Goal: Information Seeking & Learning: Check status

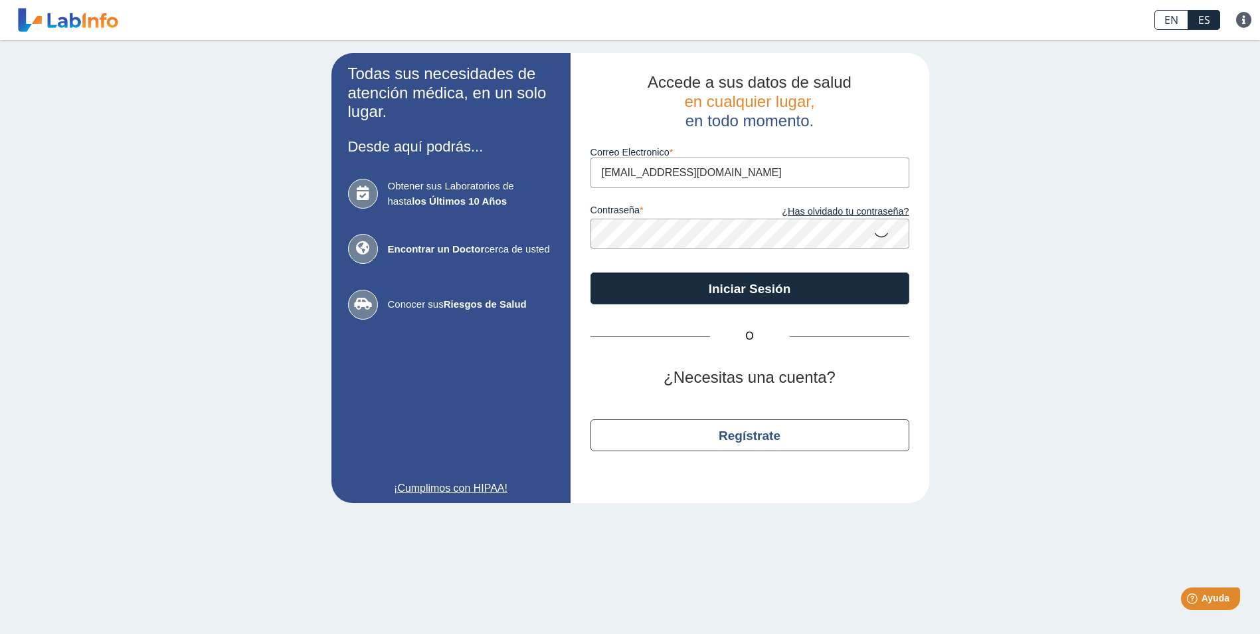
type input "[EMAIL_ADDRESS][DOMAIN_NAME]"
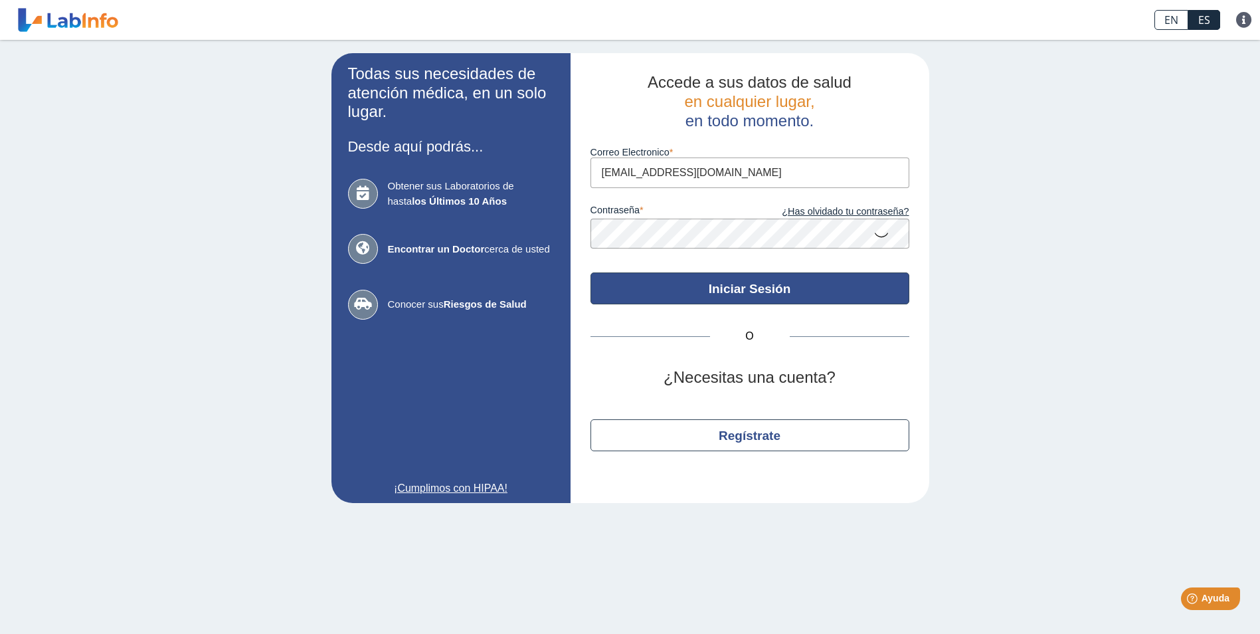
click at [725, 288] on button "Iniciar Sesión" at bounding box center [749, 288] width 319 height 32
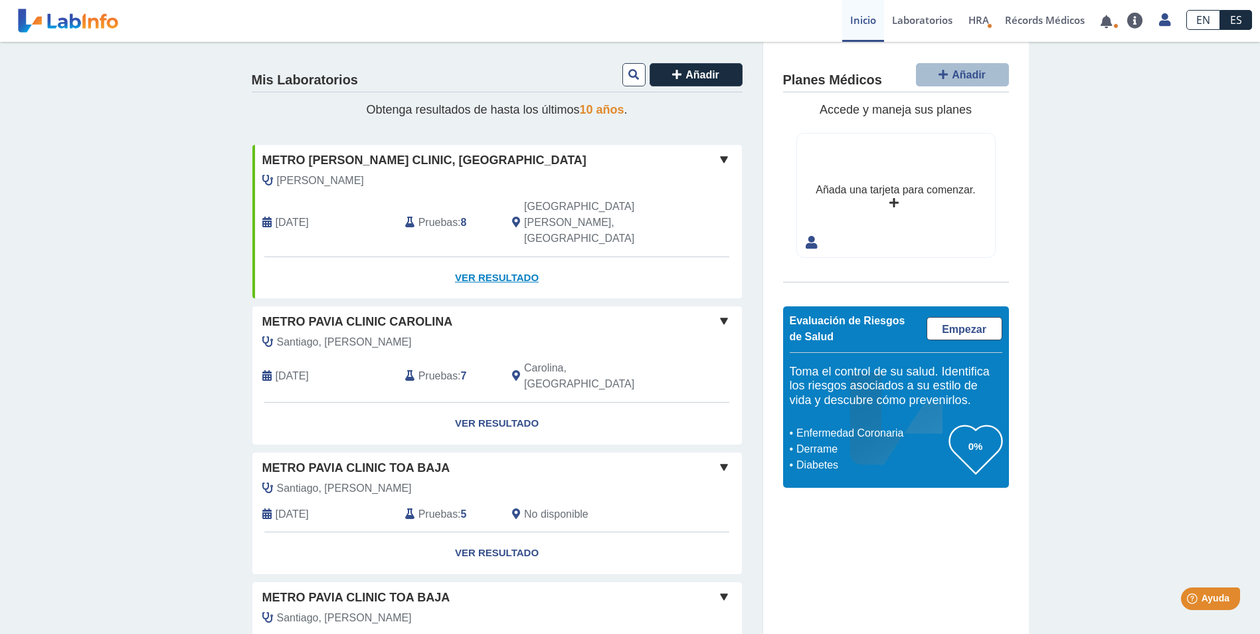
click at [484, 257] on link "Ver Resultado" at bounding box center [496, 278] width 489 height 42
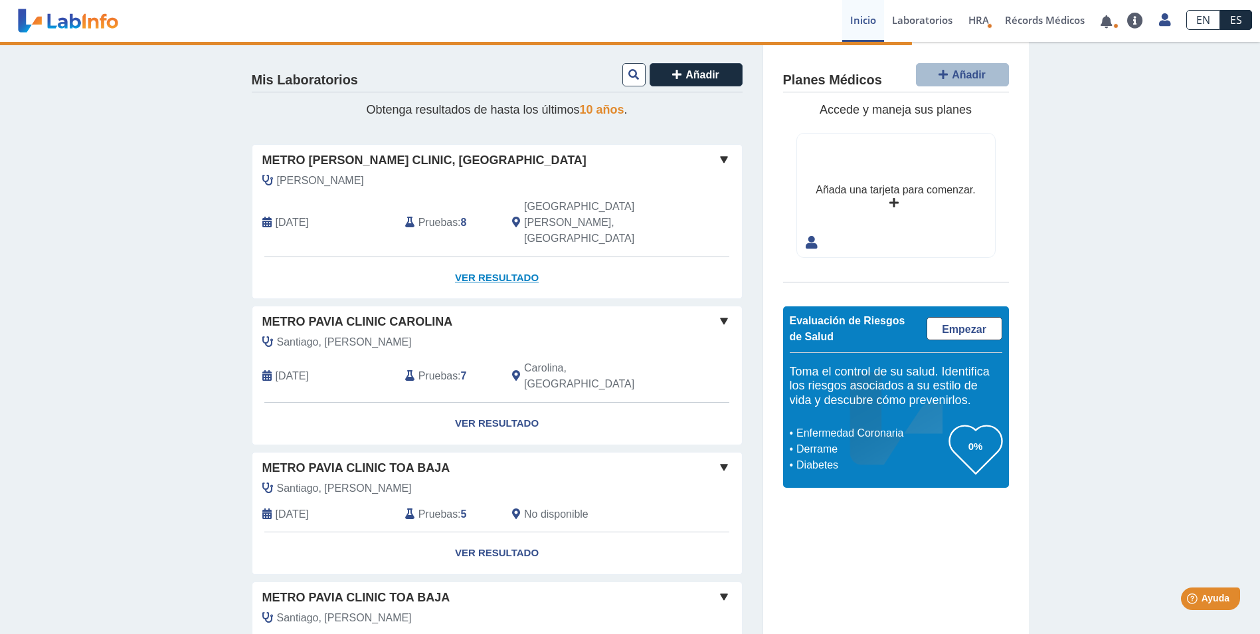
click at [490, 257] on link "Ver Resultado" at bounding box center [496, 278] width 489 height 42
click at [484, 257] on link "Ver Resultado" at bounding box center [496, 278] width 489 height 42
click at [498, 257] on link "Ver Resultado" at bounding box center [496, 278] width 489 height 42
click at [442, 215] on span "Pruebas" at bounding box center [437, 223] width 39 height 16
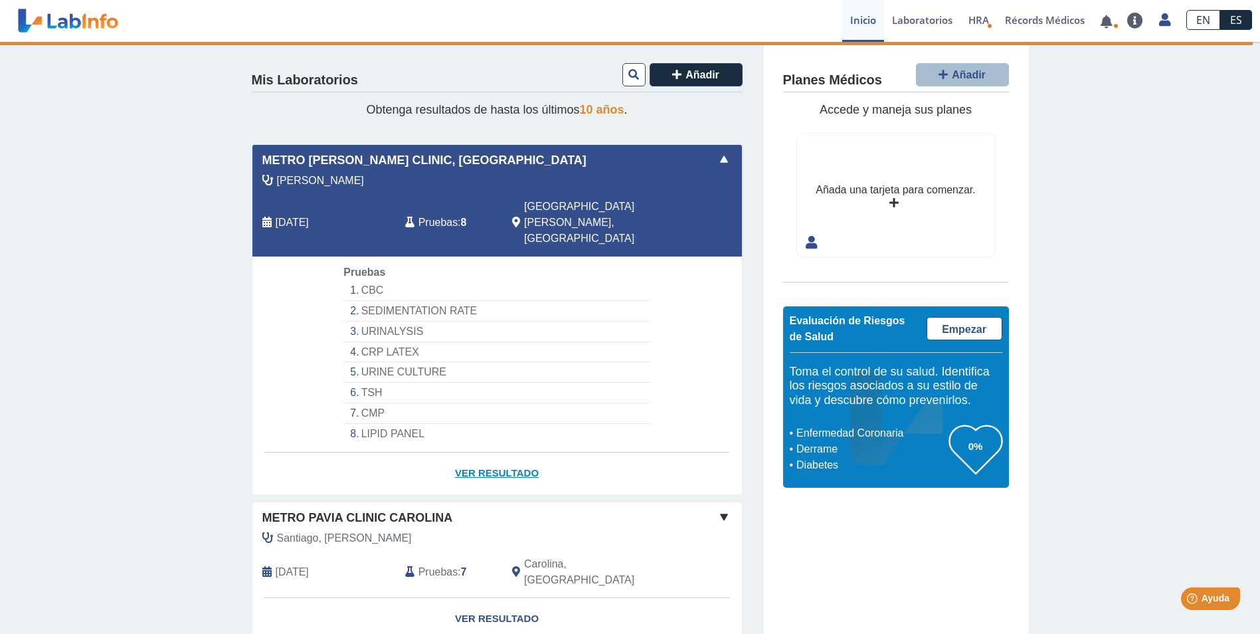
click at [497, 452] on link "Ver Resultado" at bounding box center [496, 473] width 489 height 42
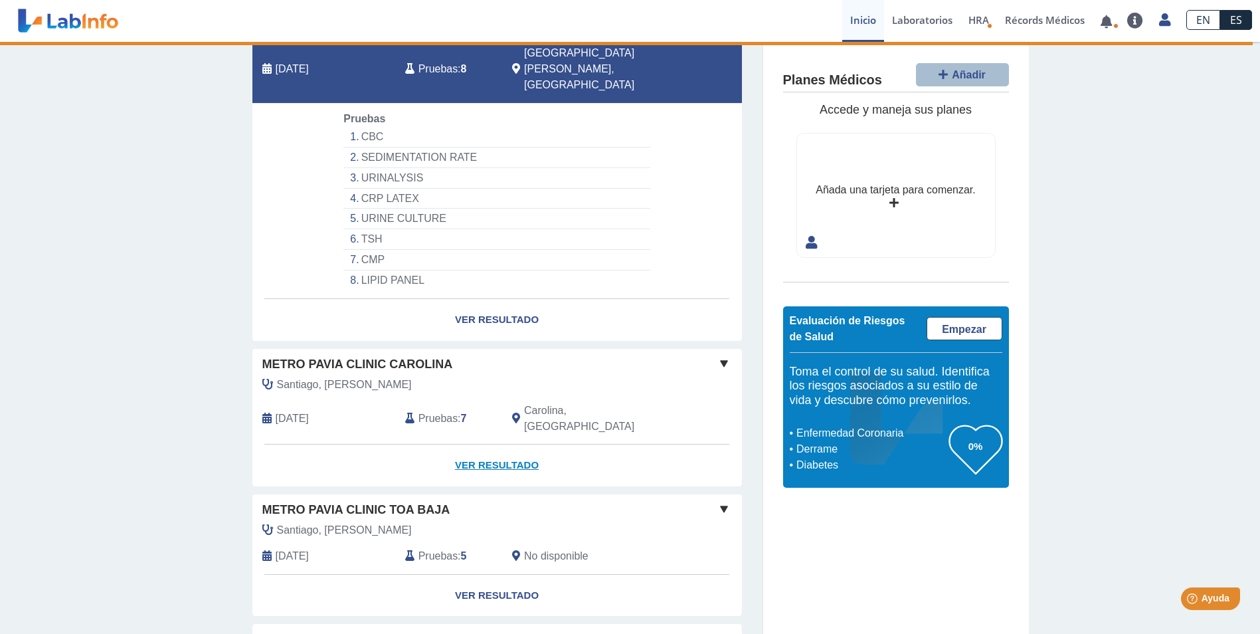
scroll to position [199, 0]
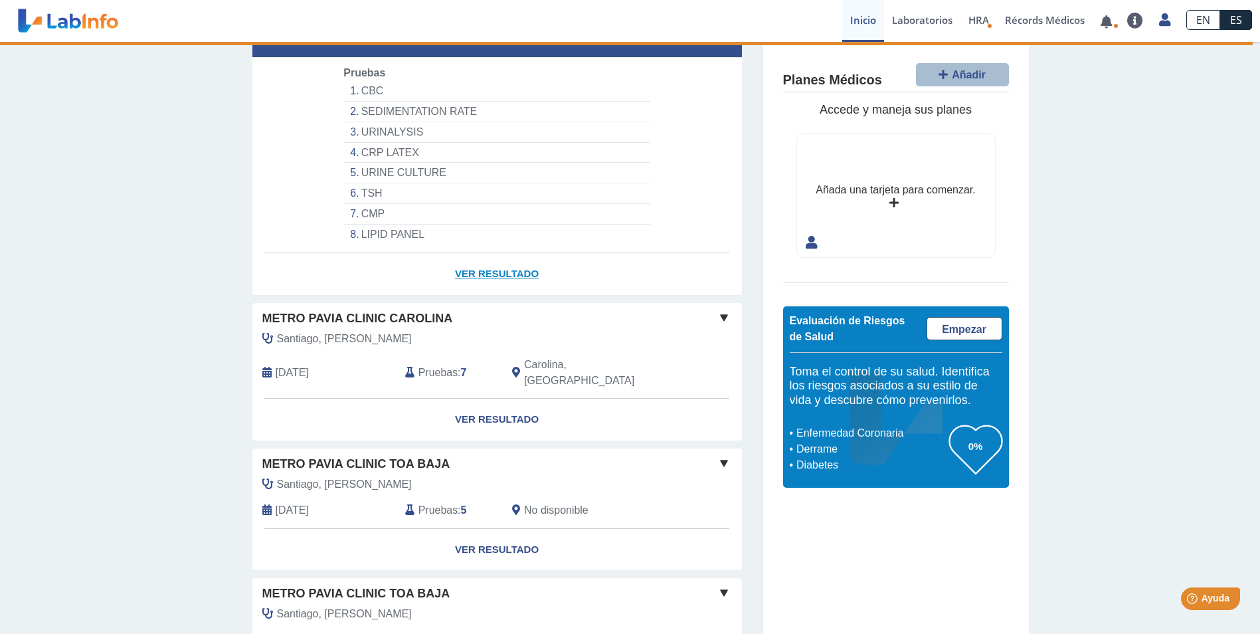
click at [502, 253] on link "Ver Resultado" at bounding box center [496, 274] width 489 height 42
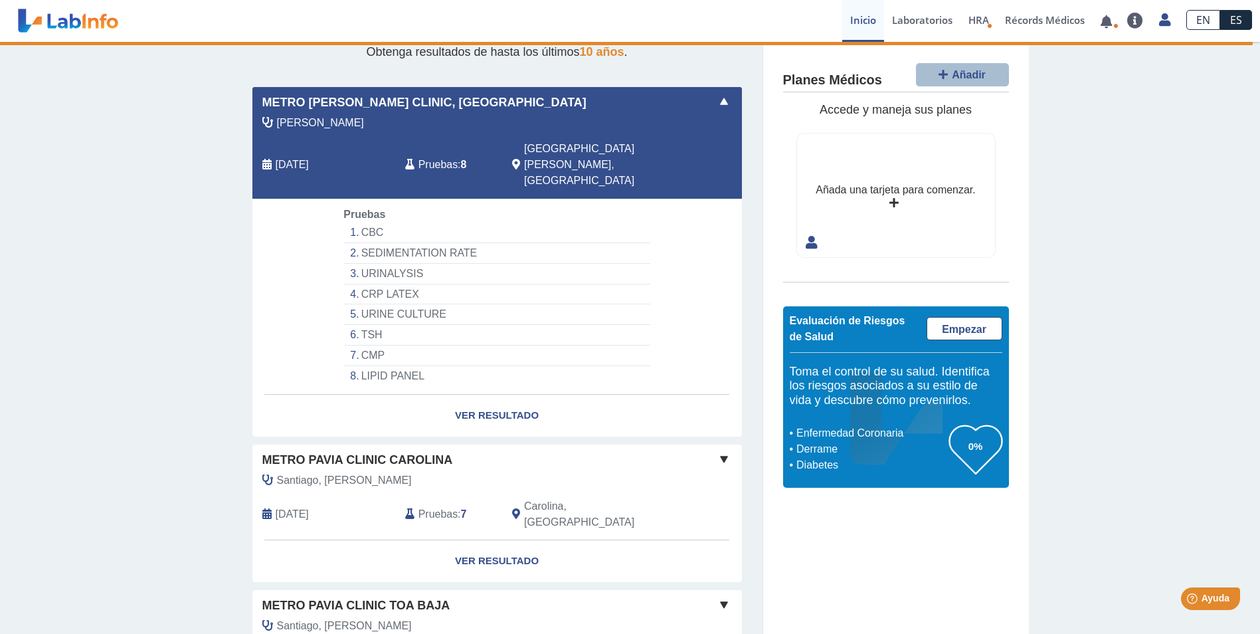
scroll to position [0, 0]
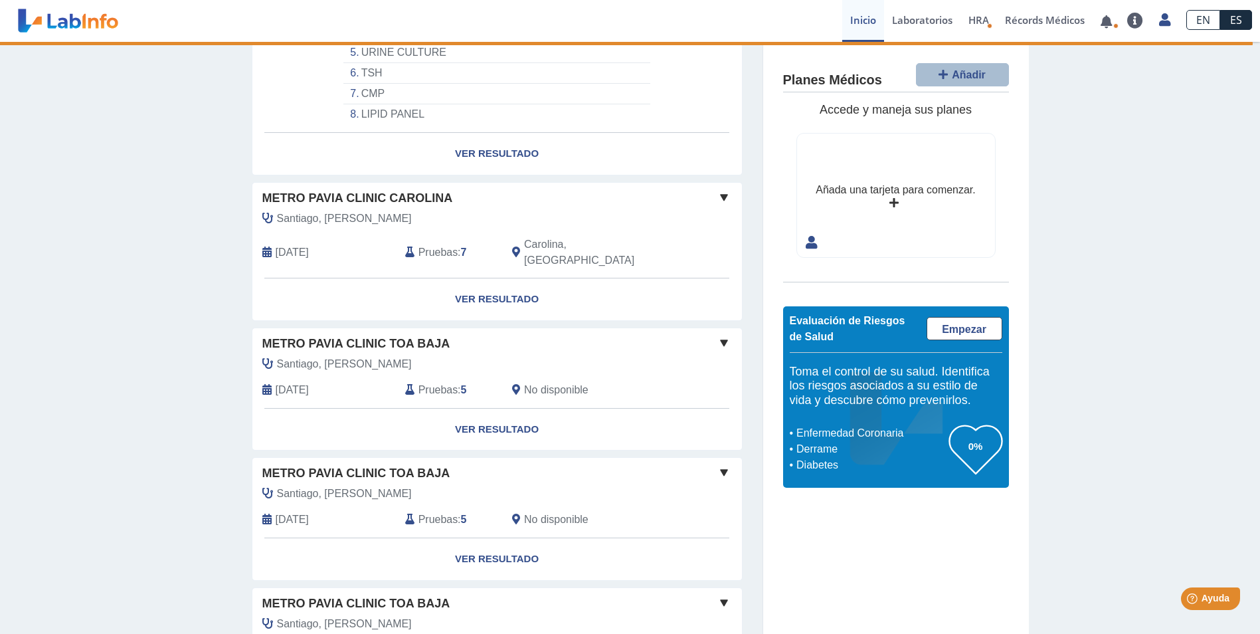
scroll to position [120, 0]
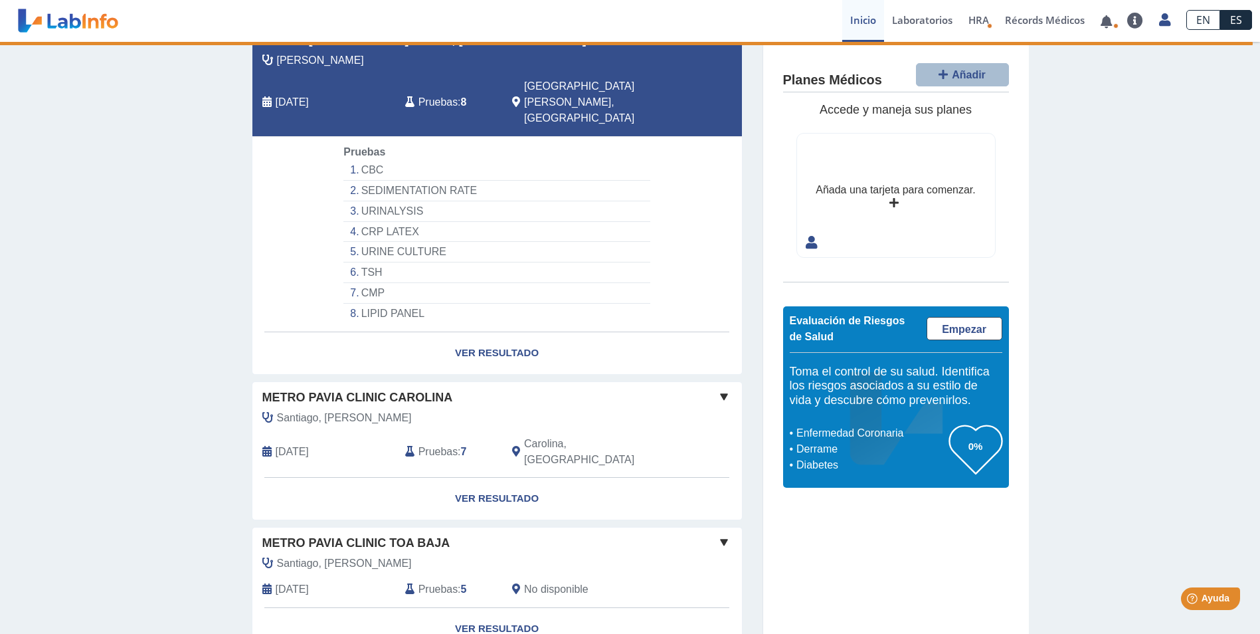
click at [929, 24] on link "Laboratorios" at bounding box center [922, 21] width 76 height 42
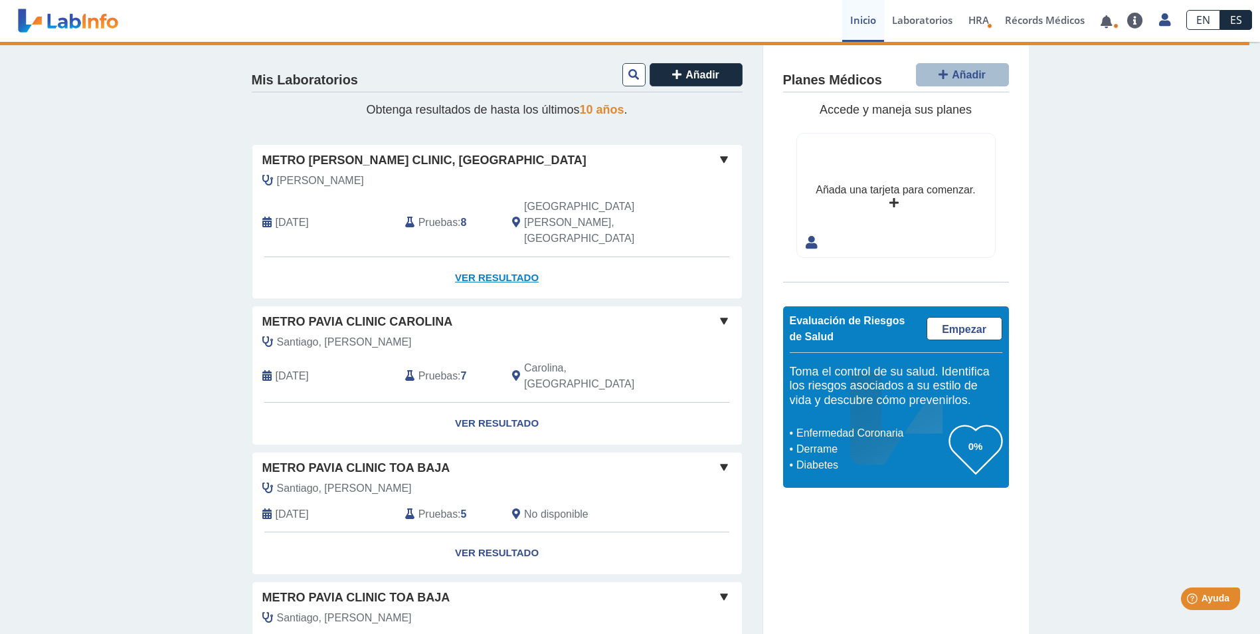
click at [497, 257] on link "Ver Resultado" at bounding box center [496, 278] width 489 height 42
click at [721, 158] on span at bounding box center [724, 159] width 16 height 16
click at [484, 257] on link "Ver Resultado" at bounding box center [496, 278] width 489 height 42
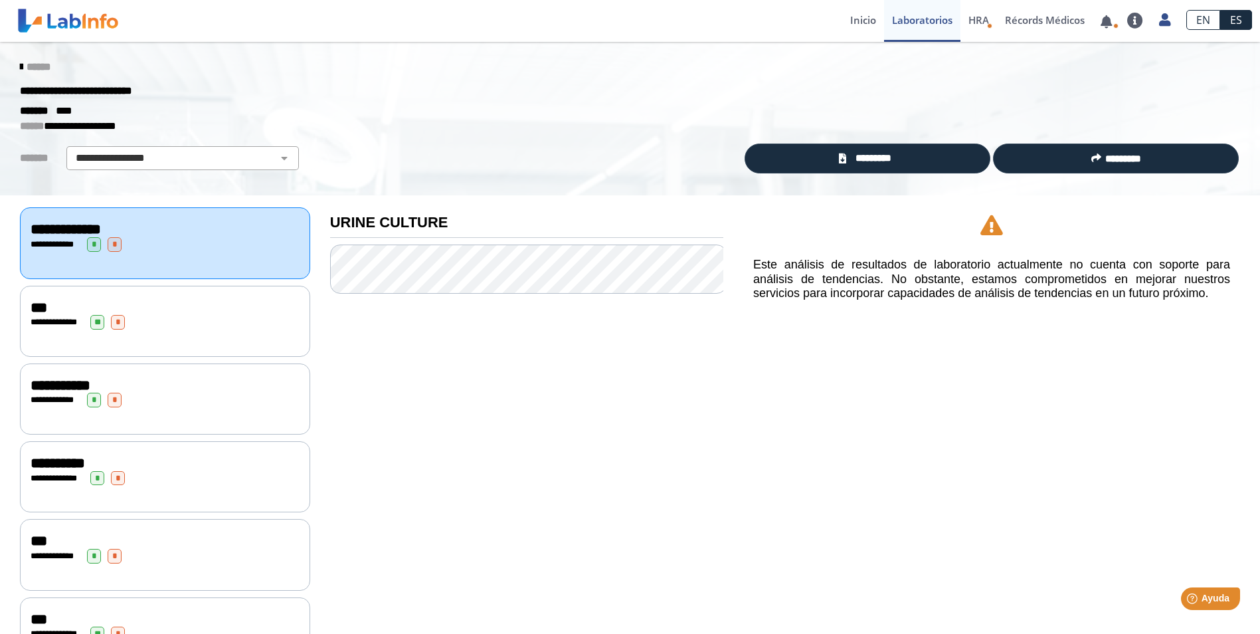
click at [70, 240] on span "**********" at bounding box center [55, 244] width 37 height 9
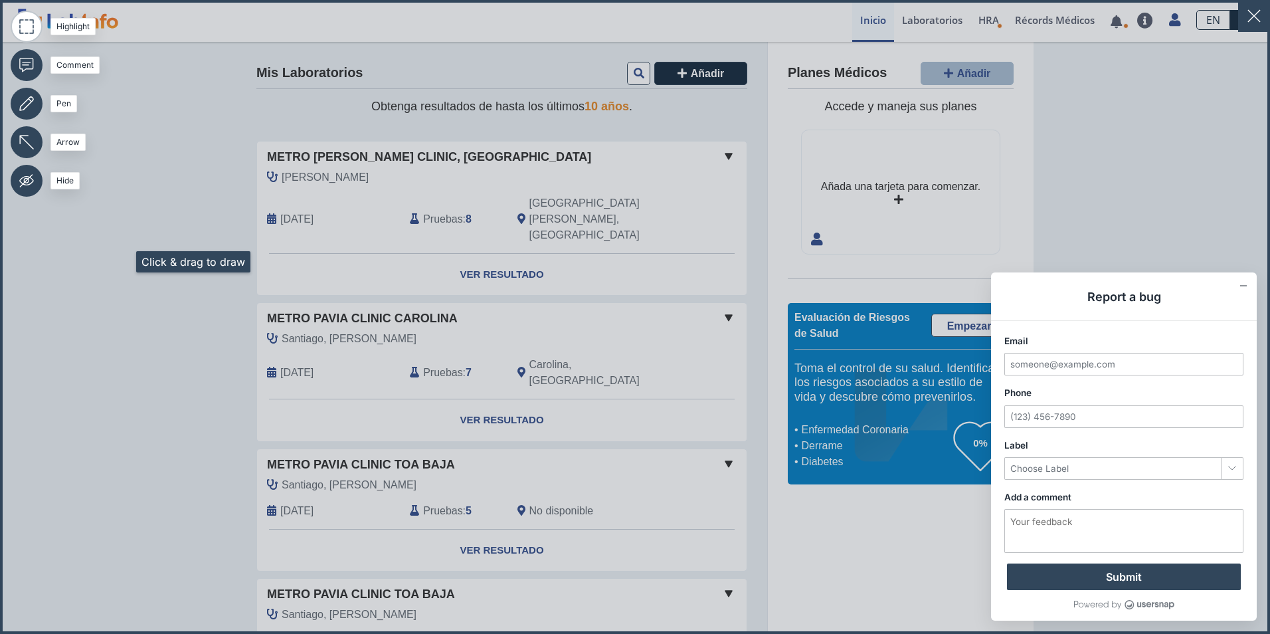
click at [120, 262] on icon at bounding box center [635, 317] width 1270 height 634
click at [475, 246] on icon at bounding box center [635, 317] width 1270 height 634
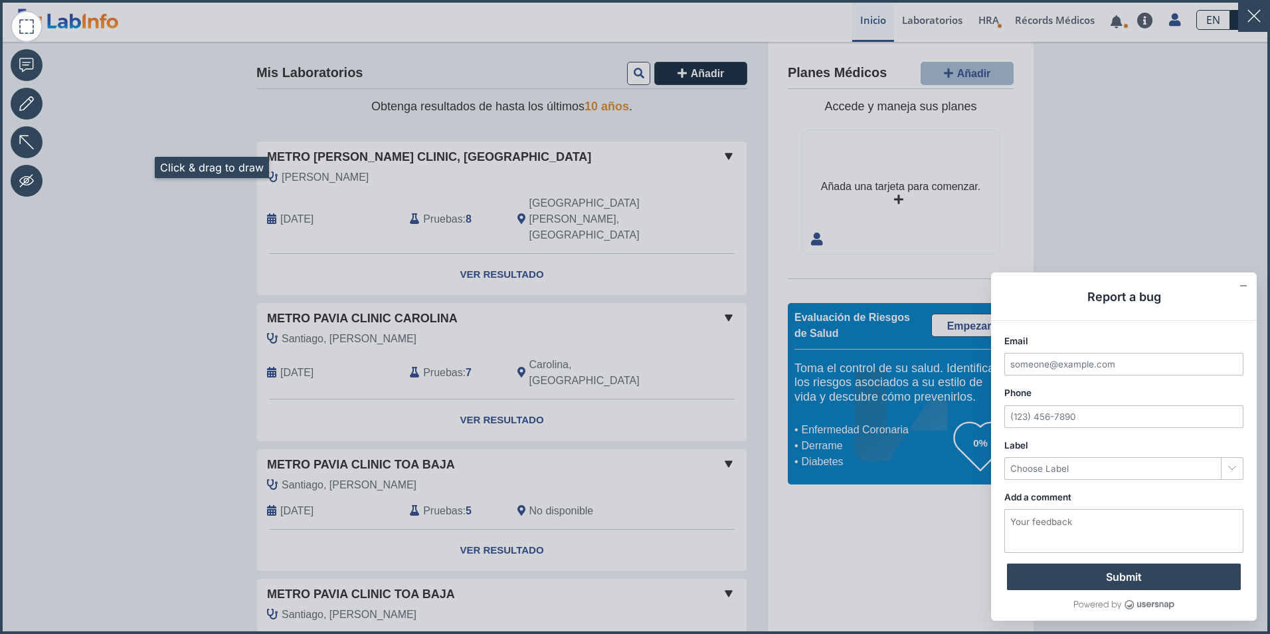
click at [139, 165] on icon at bounding box center [635, 317] width 1270 height 634
click at [486, 244] on icon at bounding box center [635, 317] width 1270 height 634
click at [153, 279] on icon at bounding box center [635, 317] width 1270 height 634
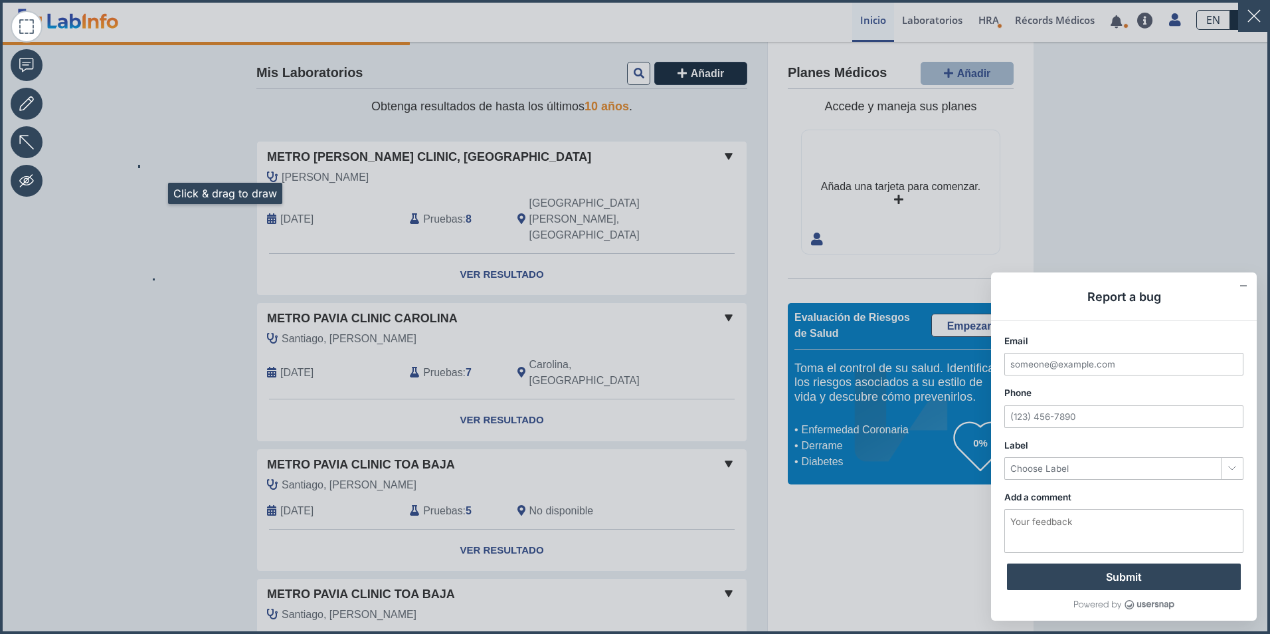
click at [152, 193] on icon at bounding box center [635, 317] width 1270 height 634
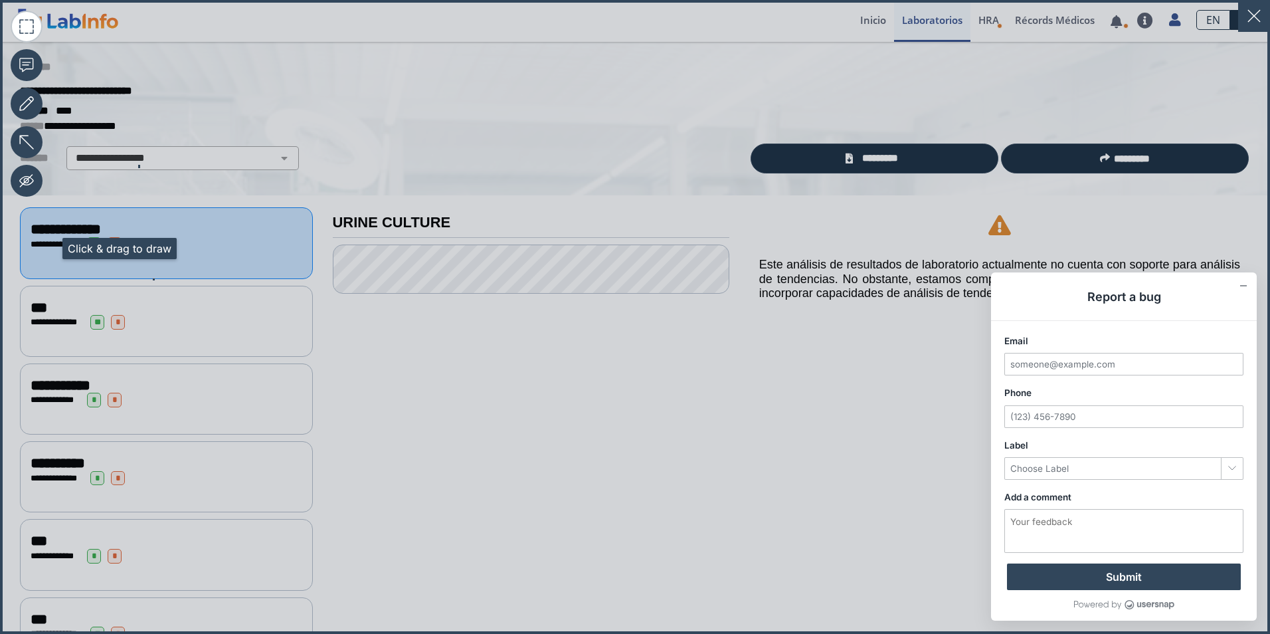
click at [46, 248] on icon at bounding box center [635, 317] width 1270 height 634
click at [495, 405] on icon at bounding box center [635, 317] width 1270 height 634
click at [875, 158] on icon at bounding box center [635, 317] width 1270 height 634
click at [373, 114] on icon at bounding box center [635, 317] width 1270 height 634
click at [861, 161] on icon at bounding box center [635, 317] width 1270 height 634
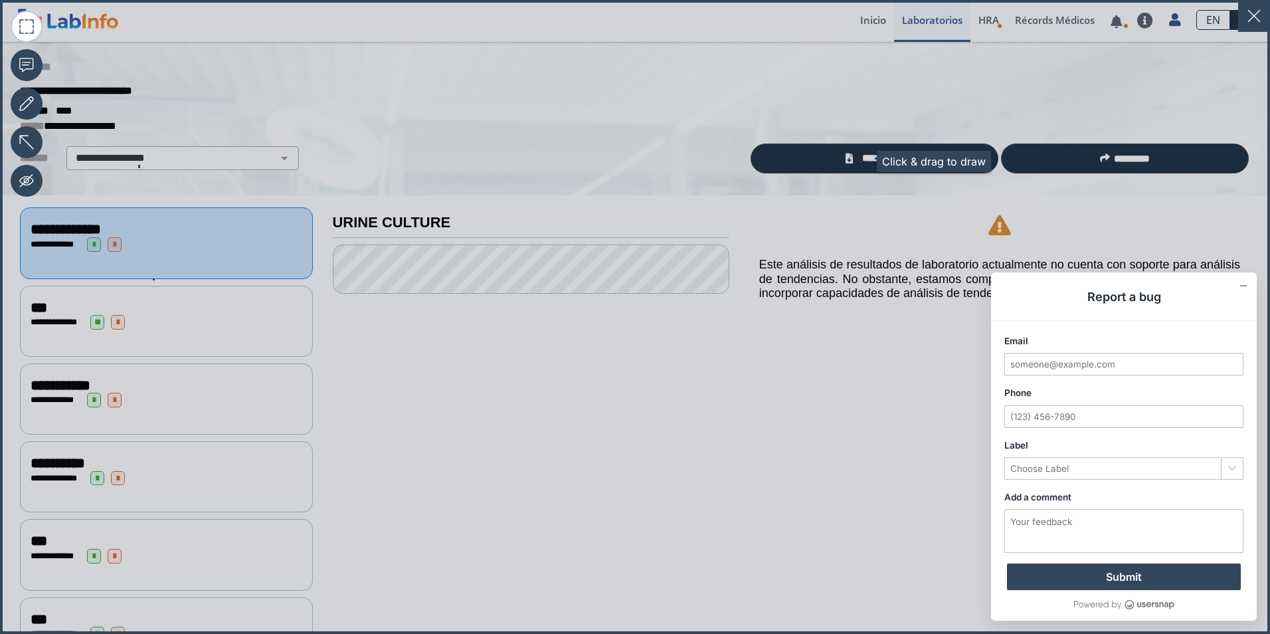
click at [861, 161] on rect at bounding box center [861, 161] width 1 height 1
click at [851, 157] on icon "Delete" at bounding box center [852, 153] width 15 height 15
click at [844, 161] on icon at bounding box center [635, 317] width 1270 height 634
click at [820, 161] on icon at bounding box center [635, 317] width 1270 height 634
click at [818, 160] on icon at bounding box center [635, 317] width 1270 height 634
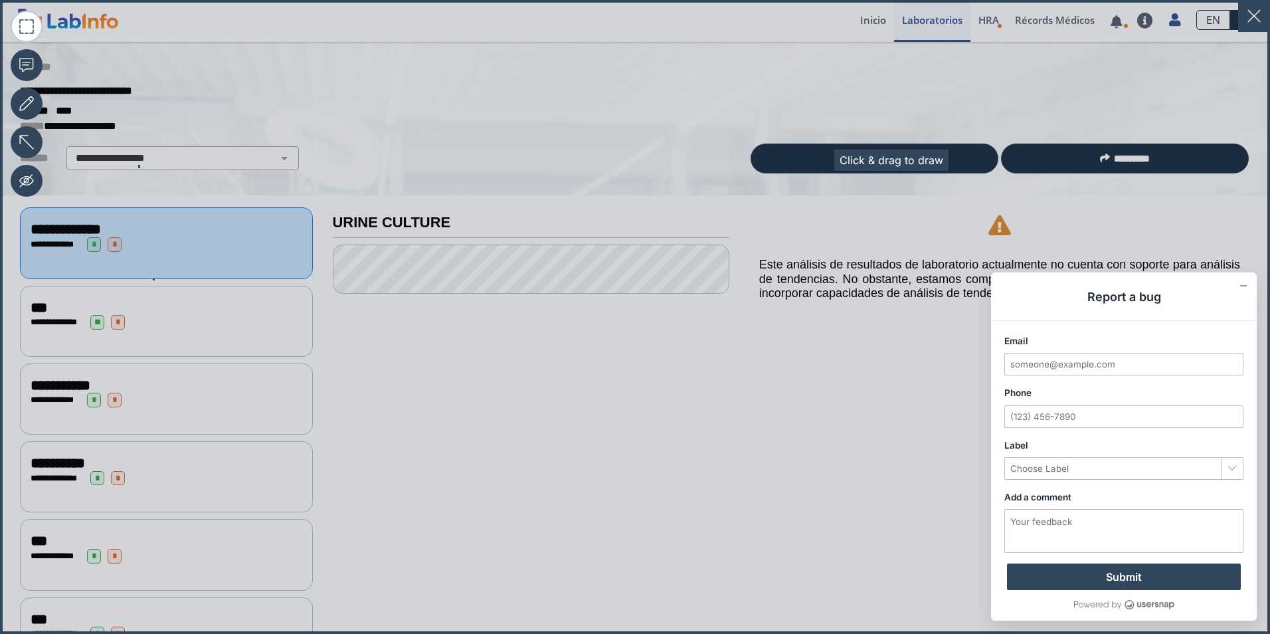
click at [818, 160] on icon at bounding box center [635, 317] width 1270 height 634
click at [791, 168] on icon at bounding box center [635, 317] width 1270 height 634
click at [790, 198] on icon at bounding box center [635, 317] width 1270 height 634
click at [845, 161] on icon at bounding box center [635, 317] width 1270 height 634
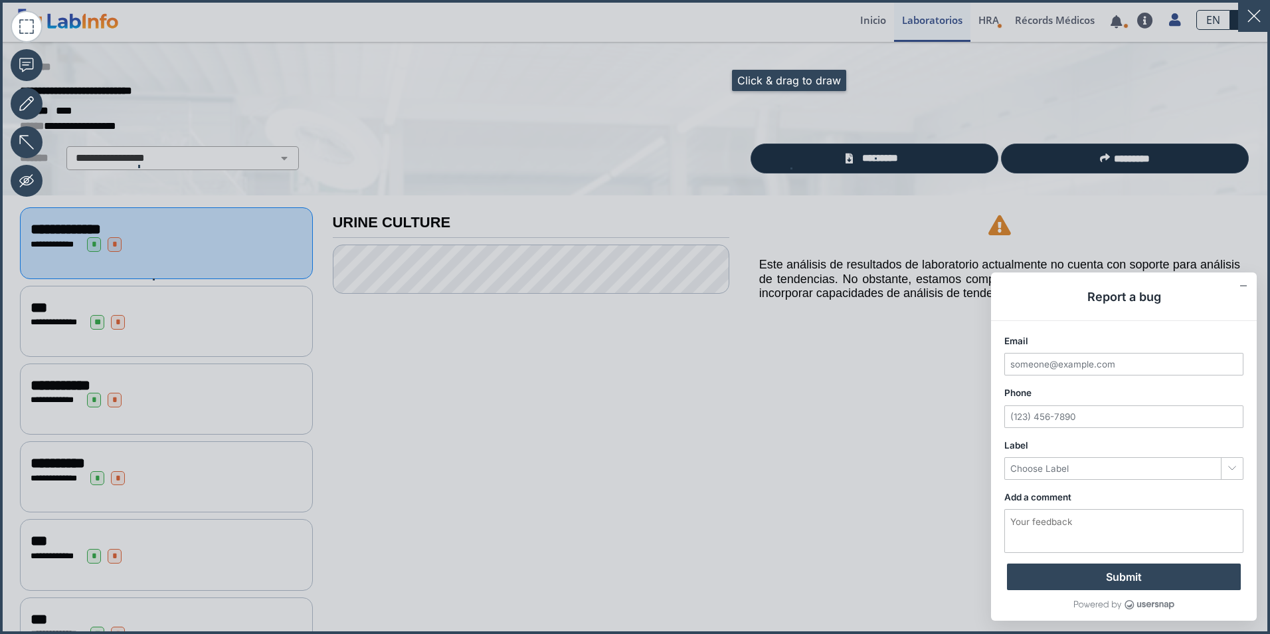
scroll to position [3, 0]
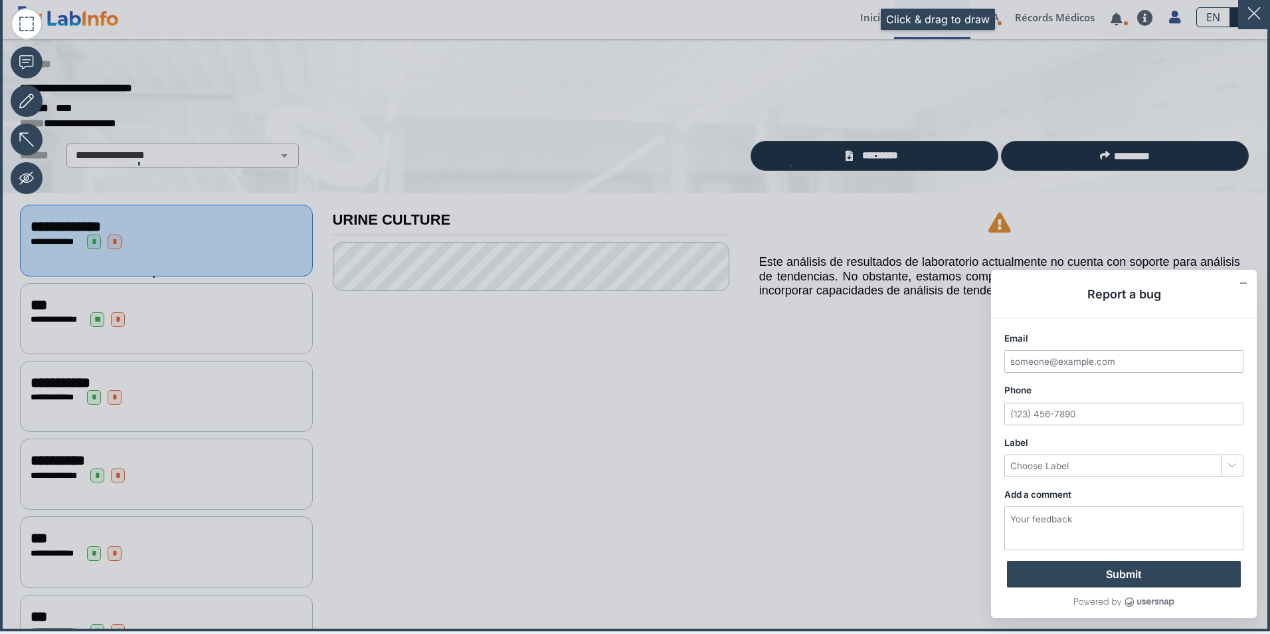
click at [865, 22] on icon at bounding box center [635, 314] width 1270 height 634
click at [830, 161] on icon at bounding box center [635, 314] width 1270 height 634
click at [594, 271] on icon at bounding box center [635, 314] width 1270 height 634
click at [126, 230] on icon at bounding box center [635, 314] width 1270 height 634
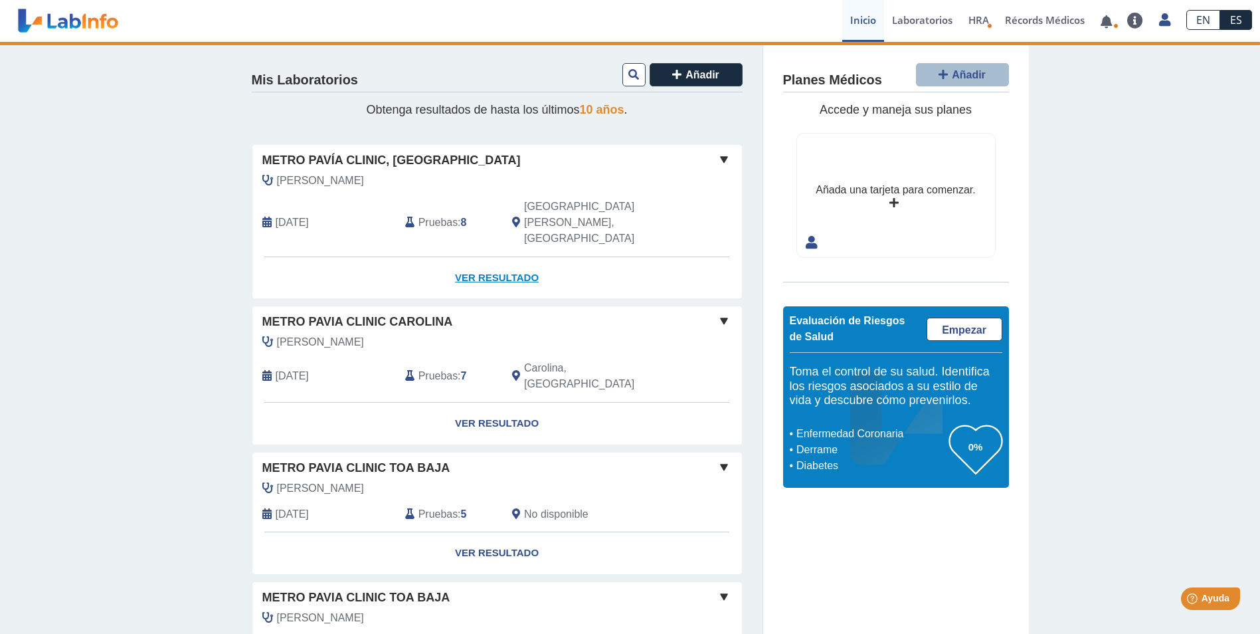
click at [495, 257] on link "Ver Resultado" at bounding box center [496, 278] width 489 height 42
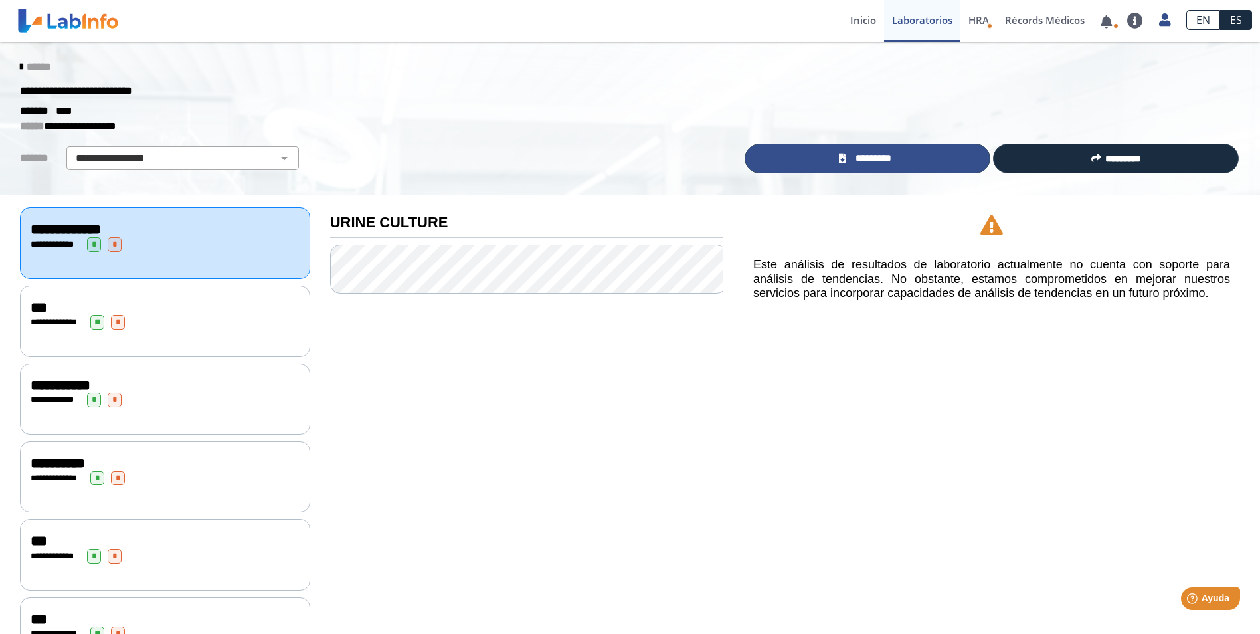
click at [883, 157] on span "*********" at bounding box center [873, 158] width 46 height 15
